Goal: Task Accomplishment & Management: Complete application form

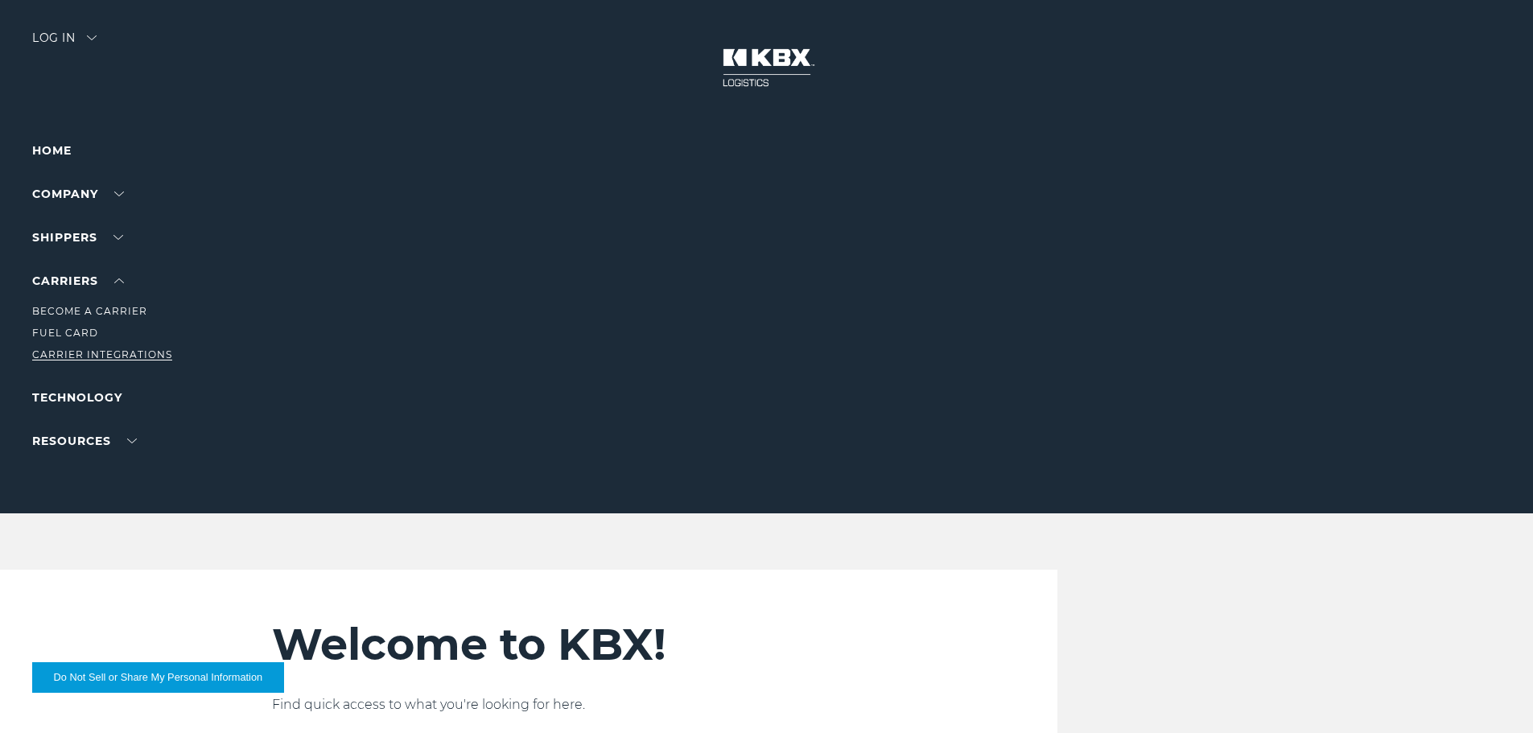
click at [86, 349] on ul "Become a Carrier Fuel Card Carrier Integrations" at bounding box center [102, 326] width 140 height 73
click at [86, 306] on link "Become a Carrier" at bounding box center [89, 311] width 115 height 12
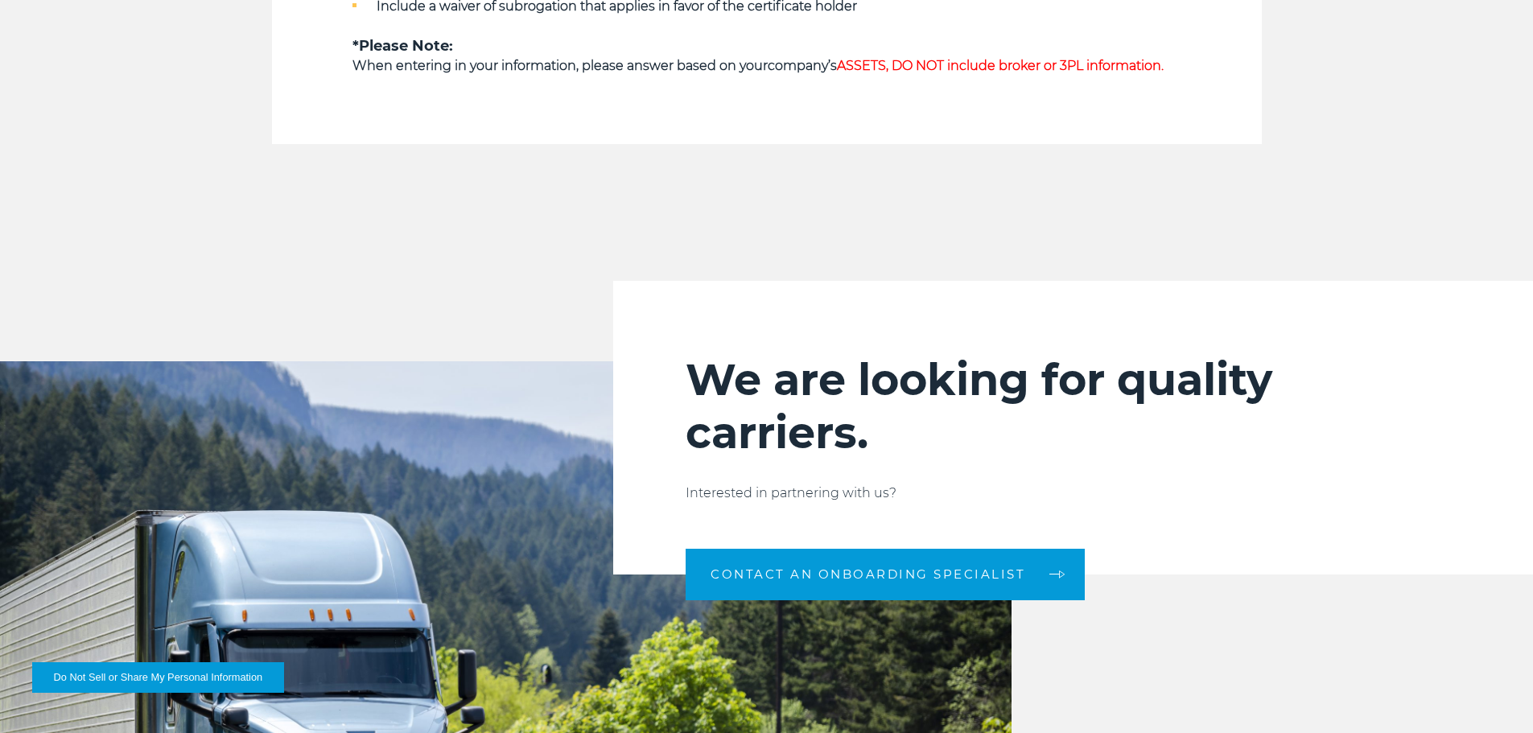
scroll to position [1448, 0]
